Goal: Navigation & Orientation: Go to known website

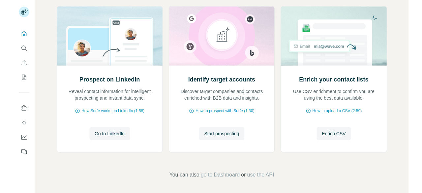
scroll to position [77, 0]
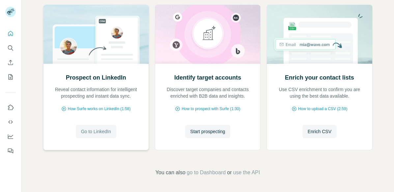
click at [105, 131] on span "Go to LinkedIn" at bounding box center [96, 132] width 30 height 7
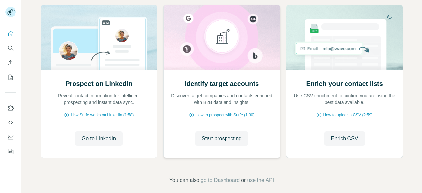
scroll to position [0, 0]
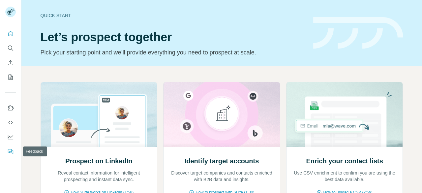
click at [13, 148] on icon "Feedback" at bounding box center [10, 151] width 7 height 7
click at [11, 45] on icon "Search" at bounding box center [10, 48] width 7 height 7
click at [13, 50] on icon "Search" at bounding box center [10, 48] width 7 height 7
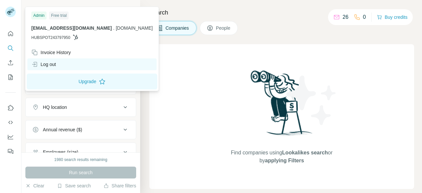
click at [50, 59] on div "Log out" at bounding box center [91, 64] width 129 height 12
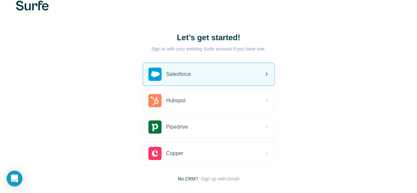
scroll to position [16, 0]
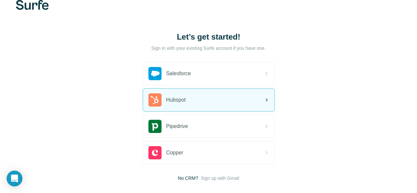
click at [158, 99] on div "Hubspot" at bounding box center [208, 100] width 131 height 22
